Goal: Task Accomplishment & Management: Use online tool/utility

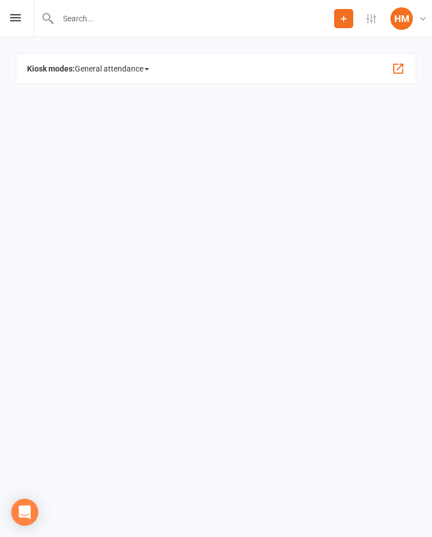
click at [146, 66] on span "General attendance" at bounding box center [112, 69] width 74 height 18
click at [143, 133] on link "Class" at bounding box center [135, 130] width 120 height 23
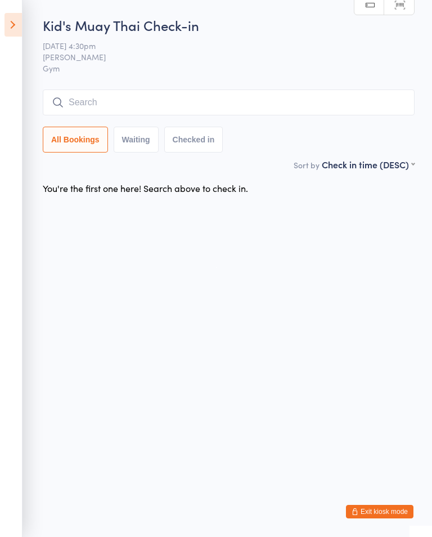
click at [15, 25] on icon at bounding box center [13, 25] width 17 height 24
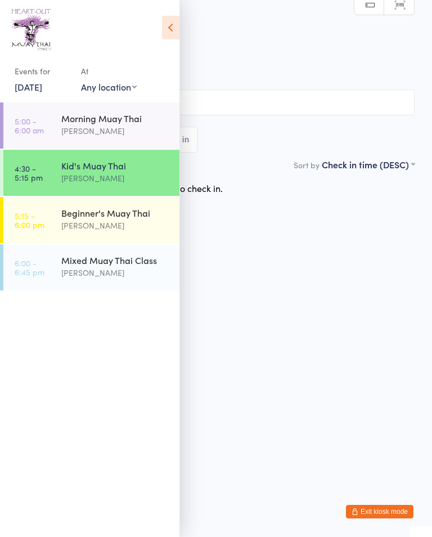
click at [294, 334] on html "You have now entered Kiosk Mode. Members will be able to check themselves in us…" at bounding box center [216, 268] width 432 height 537
click at [97, 170] on div "Kid's Muay Thai" at bounding box center [115, 165] width 109 height 12
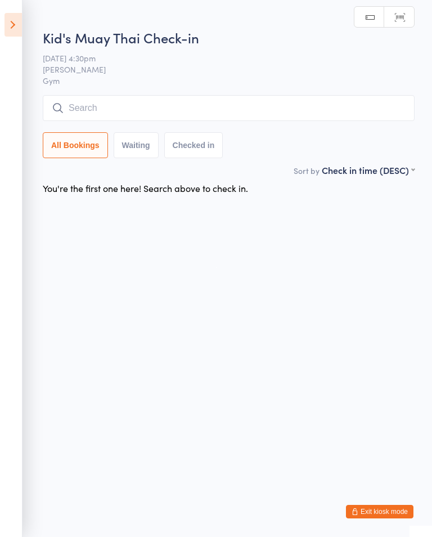
click at [237, 120] on input "search" at bounding box center [229, 108] width 372 height 26
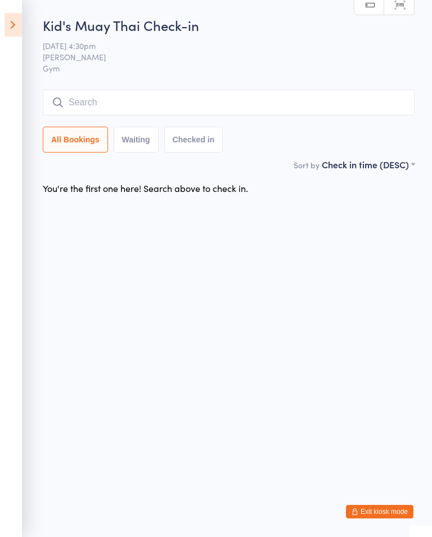
click at [301, 292] on html "You have now entered Kiosk Mode. Members will be able to check themselves in us…" at bounding box center [216, 268] width 432 height 537
click at [167, 100] on input "search" at bounding box center [229, 102] width 372 height 26
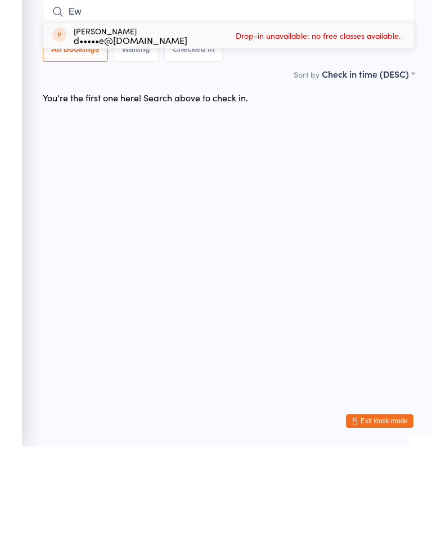
type input "E"
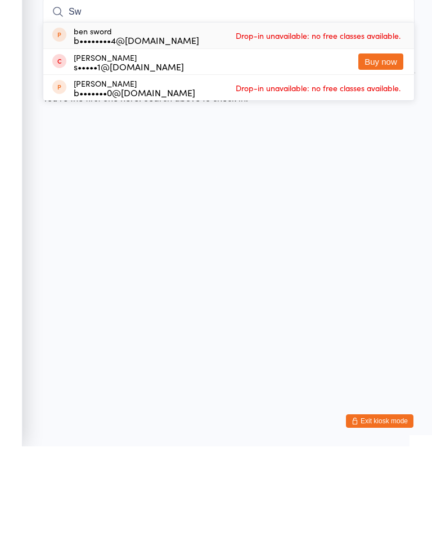
type input "S"
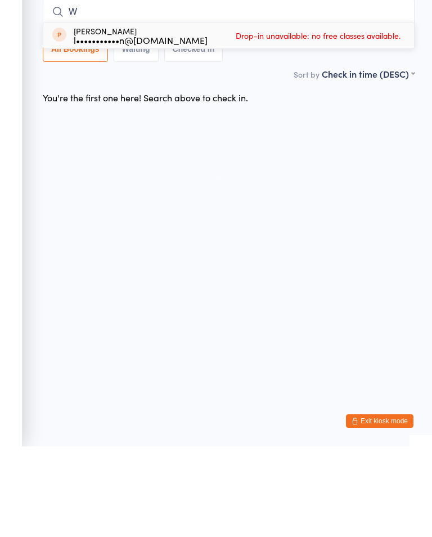
type input "W"
click at [370, 193] on html "You have now entered Kiosk Mode. Members will be able to check themselves in us…" at bounding box center [216, 268] width 432 height 537
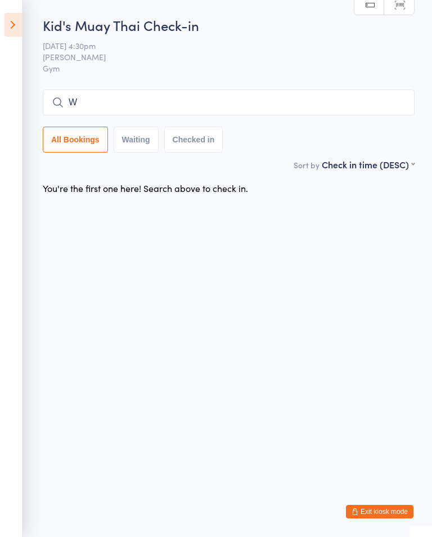
click at [336, 105] on input "W" at bounding box center [229, 102] width 372 height 26
type input "R"
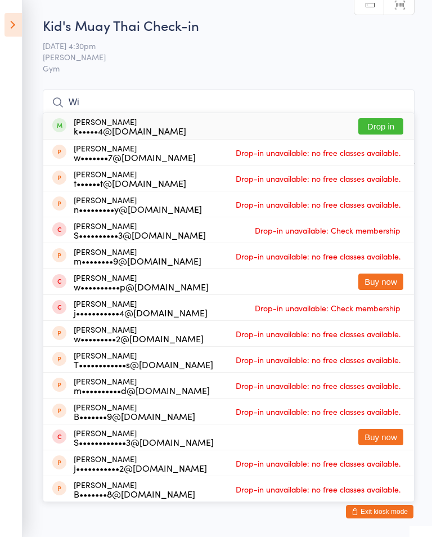
type input "W"
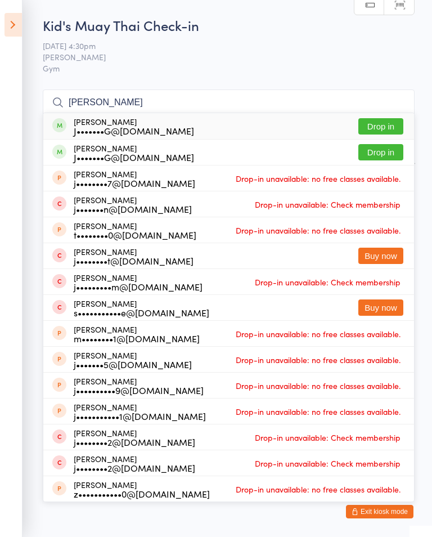
type input "[PERSON_NAME]"
click at [391, 130] on button "Drop in" at bounding box center [380, 126] width 45 height 16
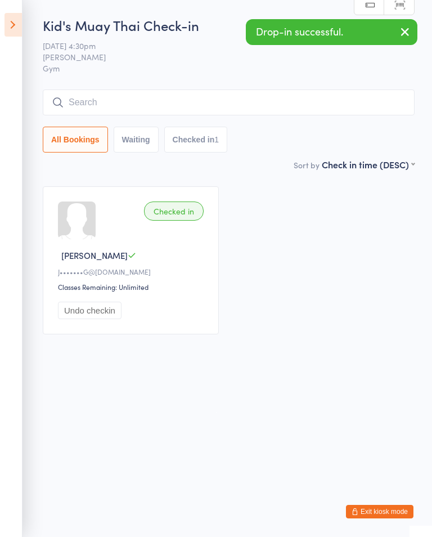
click at [149, 111] on input "search" at bounding box center [229, 102] width 372 height 26
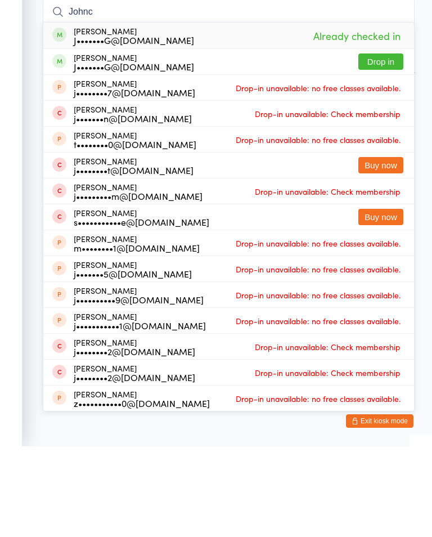
type input "Johnc"
click at [387, 144] on button "Drop in" at bounding box center [380, 152] width 45 height 16
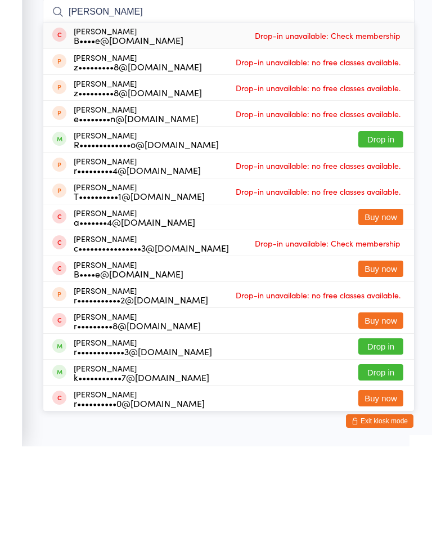
type input "[PERSON_NAME]"
click at [172, 230] on div "R•••••••••••••o@[DOMAIN_NAME]" at bounding box center [146, 234] width 145 height 9
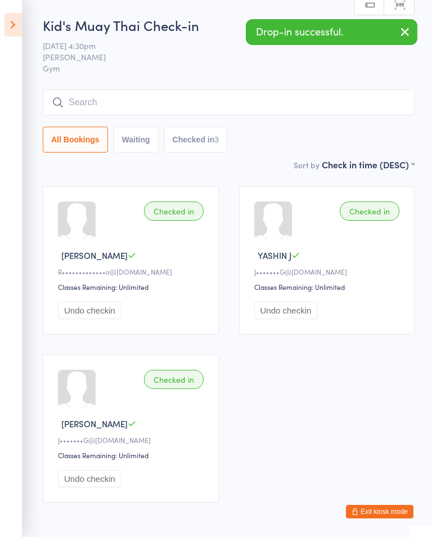
click at [139, 105] on input "search" at bounding box center [229, 102] width 372 height 26
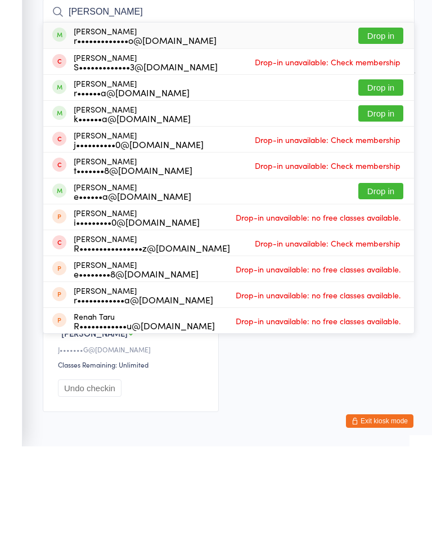
type input "[PERSON_NAME]"
click at [157, 126] on div "r•••••••••••••o@[DOMAIN_NAME]" at bounding box center [145, 130] width 143 height 9
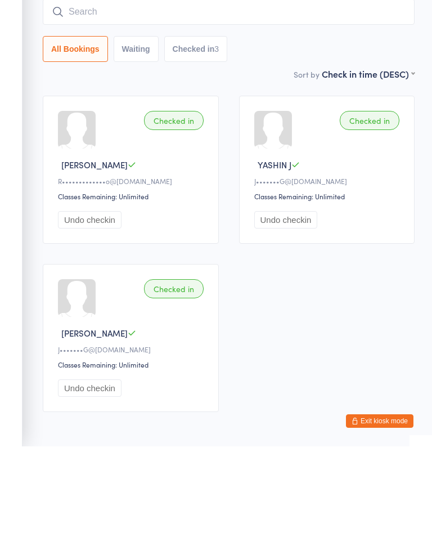
scroll to position [61, 0]
